Goal: Task Accomplishment & Management: Manage account settings

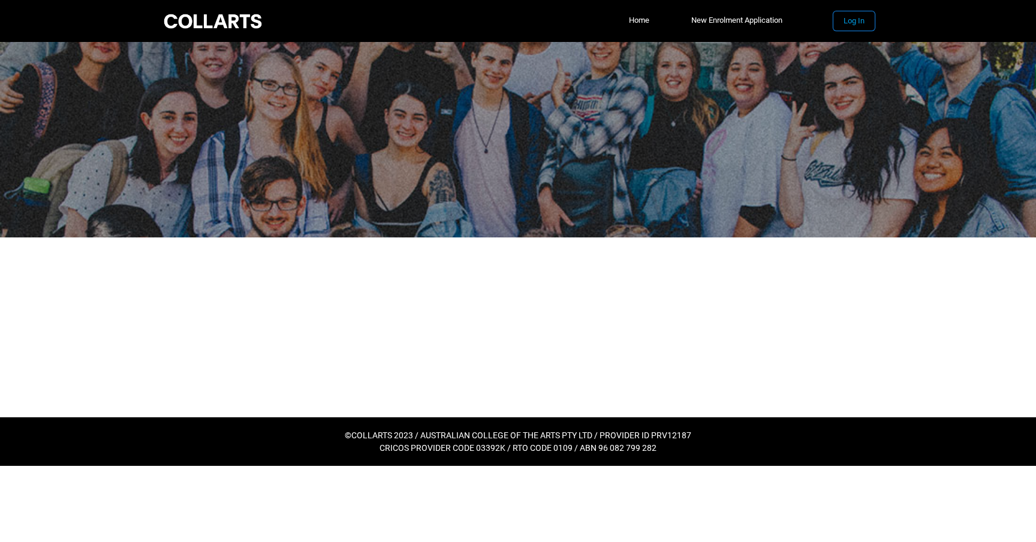
click at [858, 23] on button "Log In" at bounding box center [854, 20] width 41 height 19
